Goal: Information Seeking & Learning: Compare options

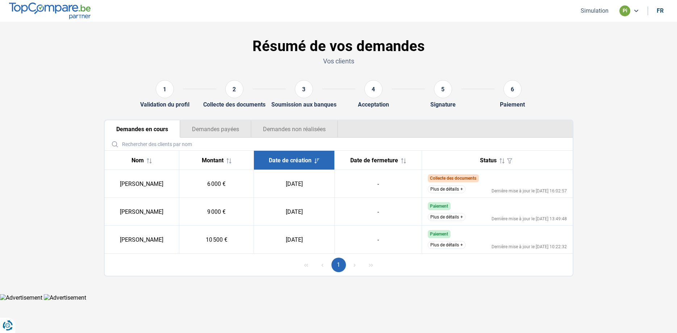
click at [452, 246] on button "Plus de détails" at bounding box center [447, 245] width 38 height 8
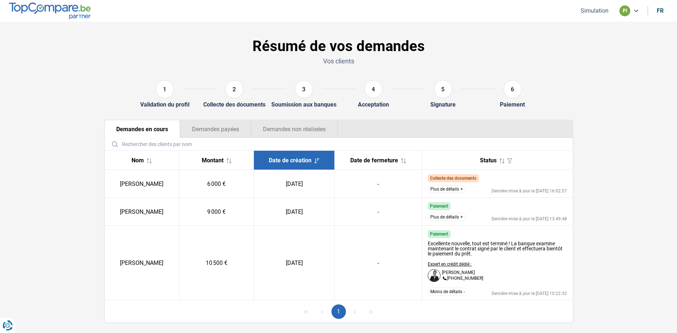
click at [442, 218] on button "Plus de détails" at bounding box center [447, 217] width 38 height 8
